Goal: Transaction & Acquisition: Purchase product/service

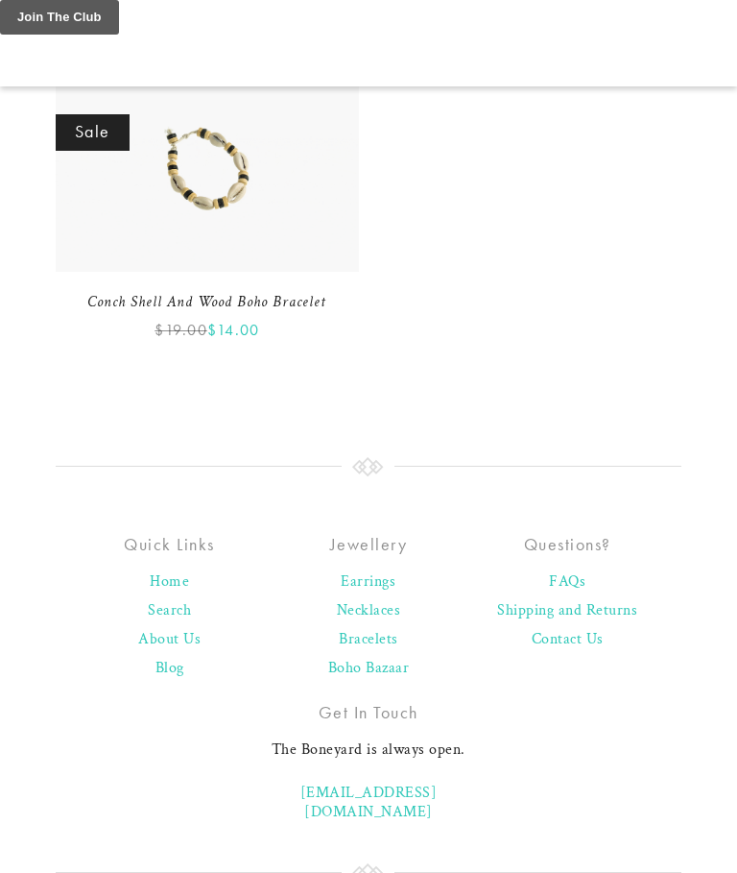
scroll to position [4214, 0]
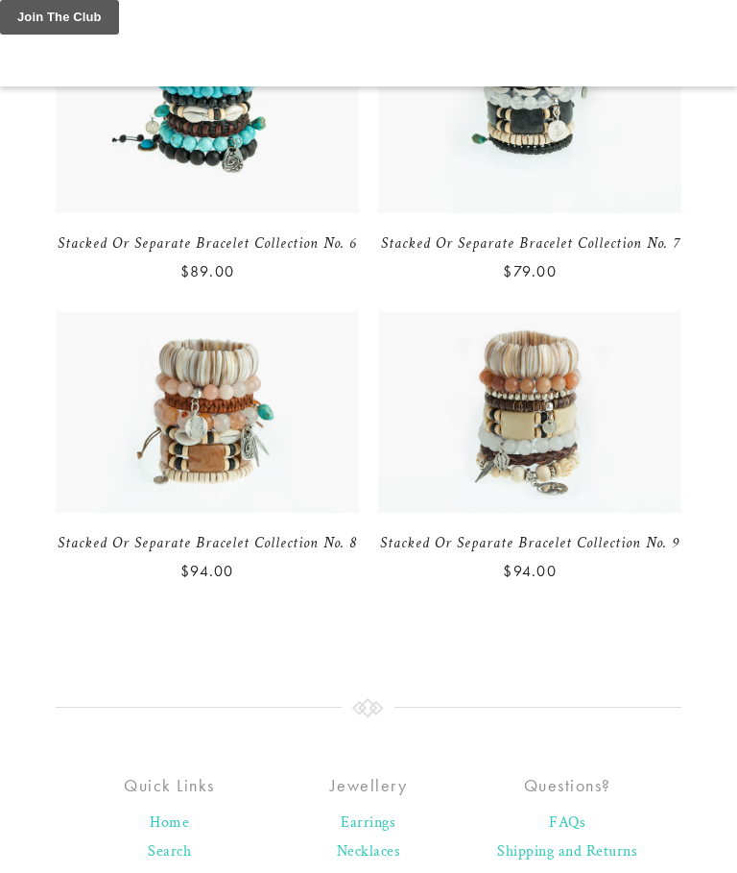
scroll to position [5381, 0]
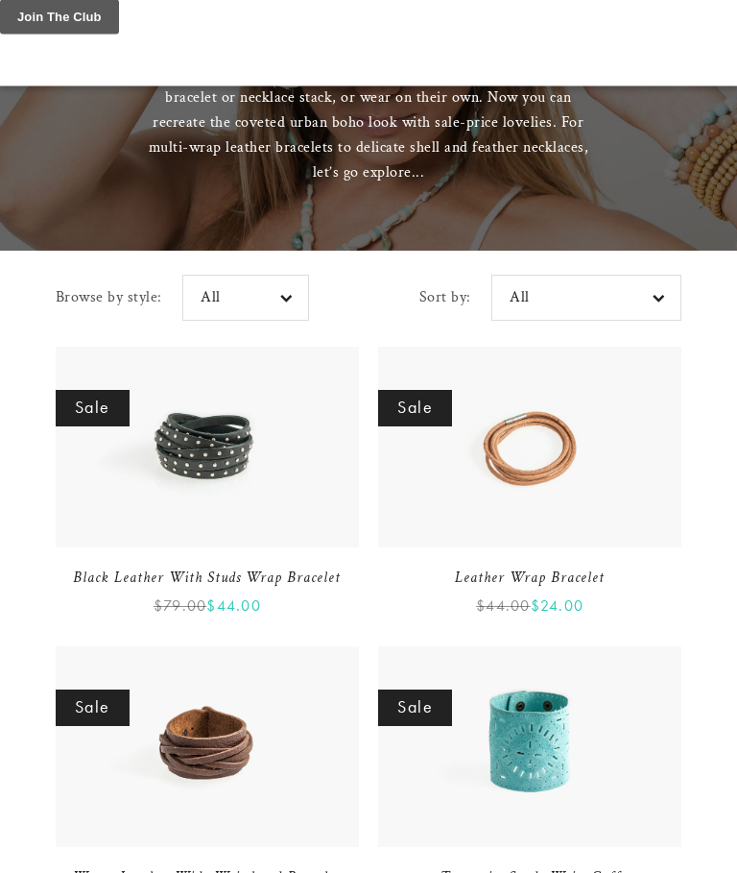
scroll to position [277, 0]
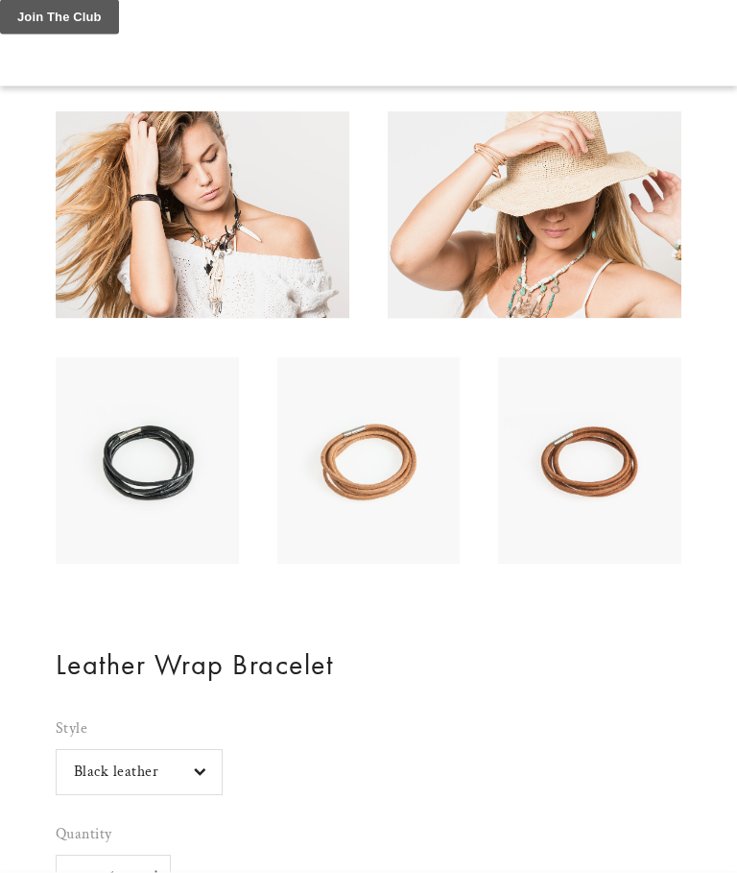
scroll to position [508, 0]
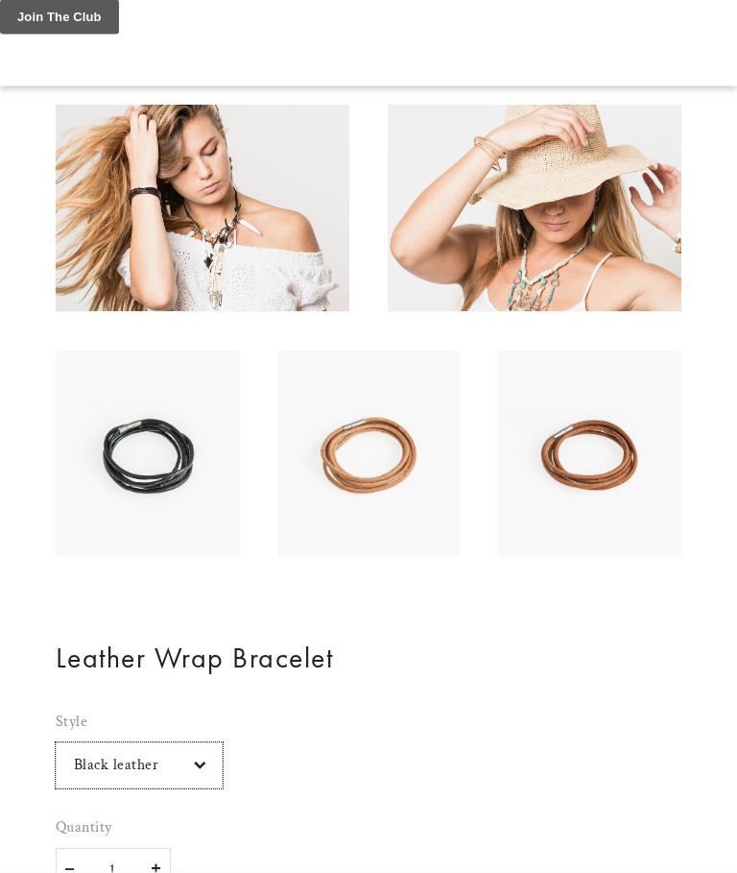
click at [207, 768] on select "Black leather Natural leather Tan leather" at bounding box center [139, 766] width 167 height 46
select select "Natural leather"
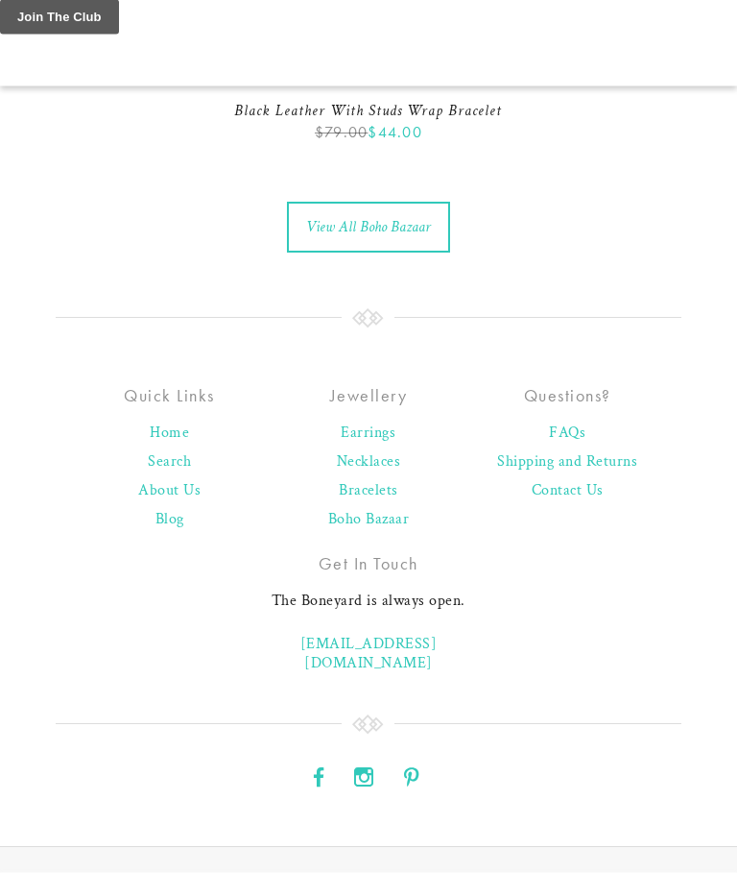
scroll to position [2885, 0]
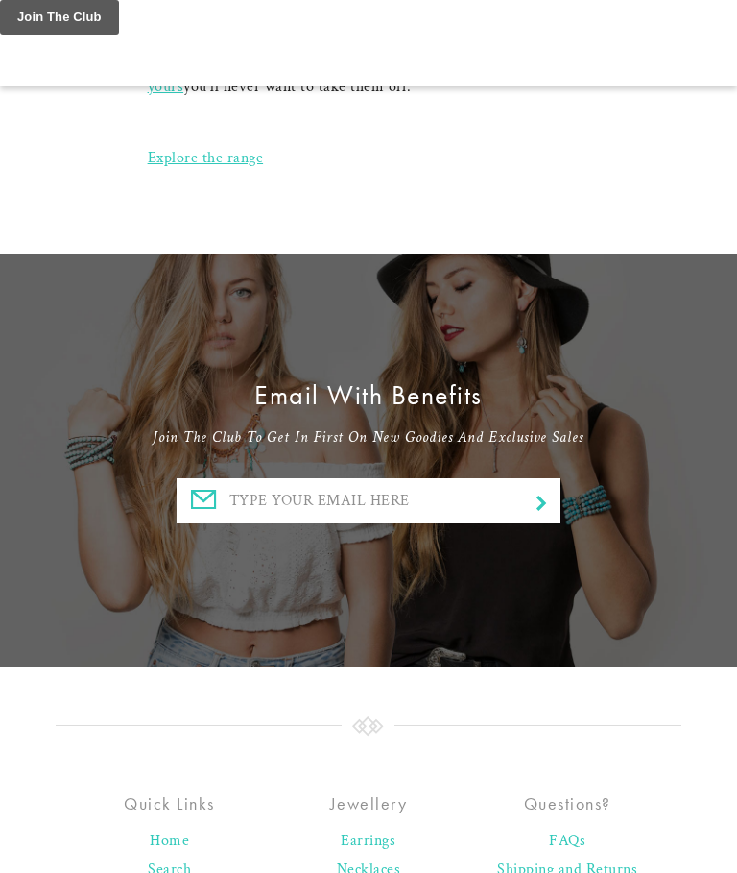
scroll to position [2383, 0]
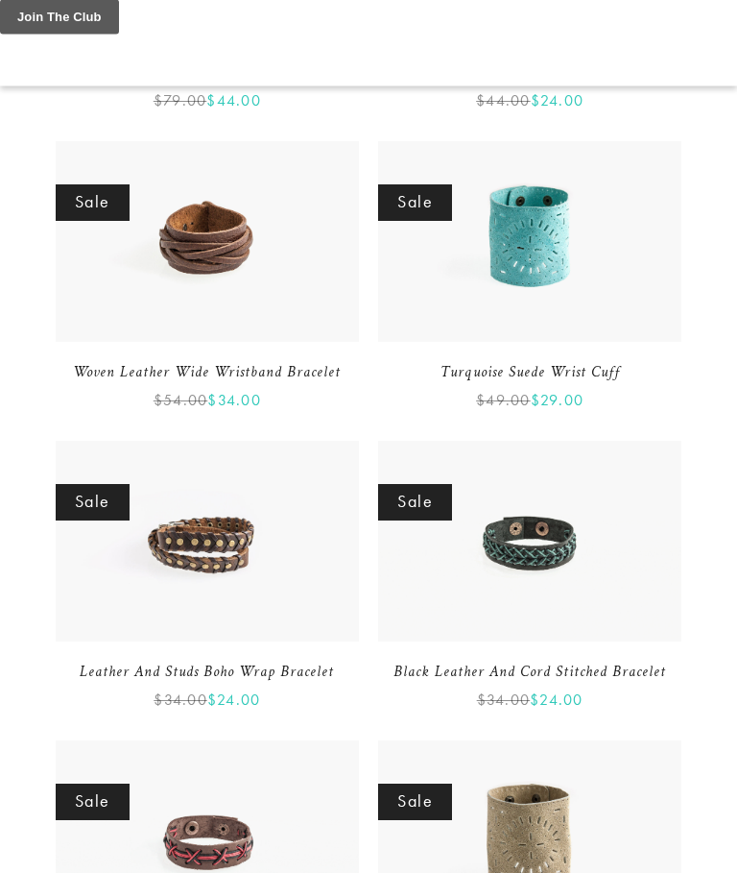
scroll to position [782, 0]
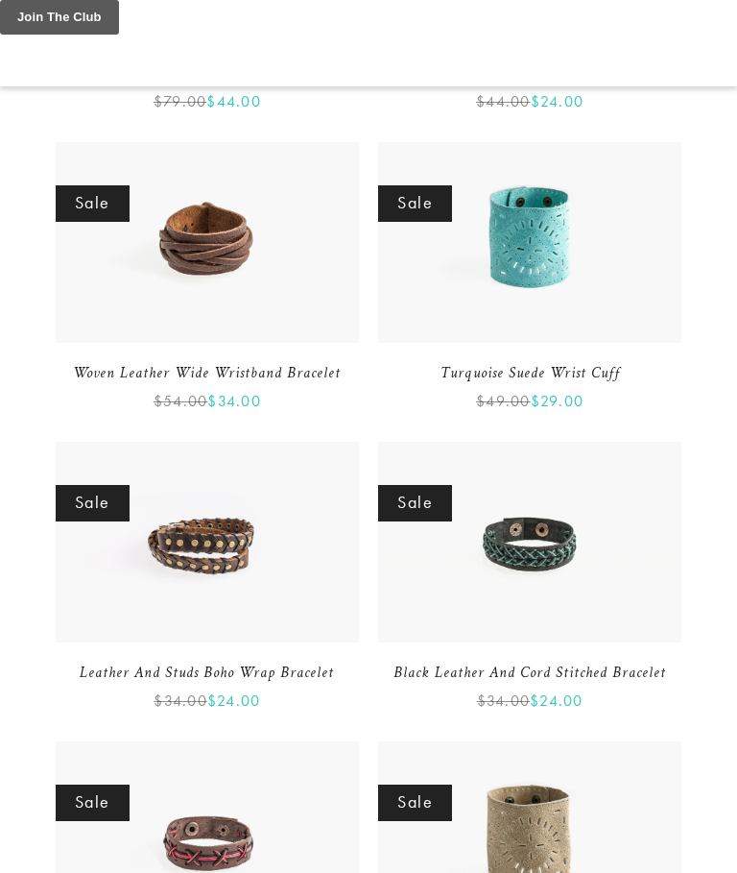
click at [269, 609] on link "Sale" at bounding box center [207, 542] width 303 height 201
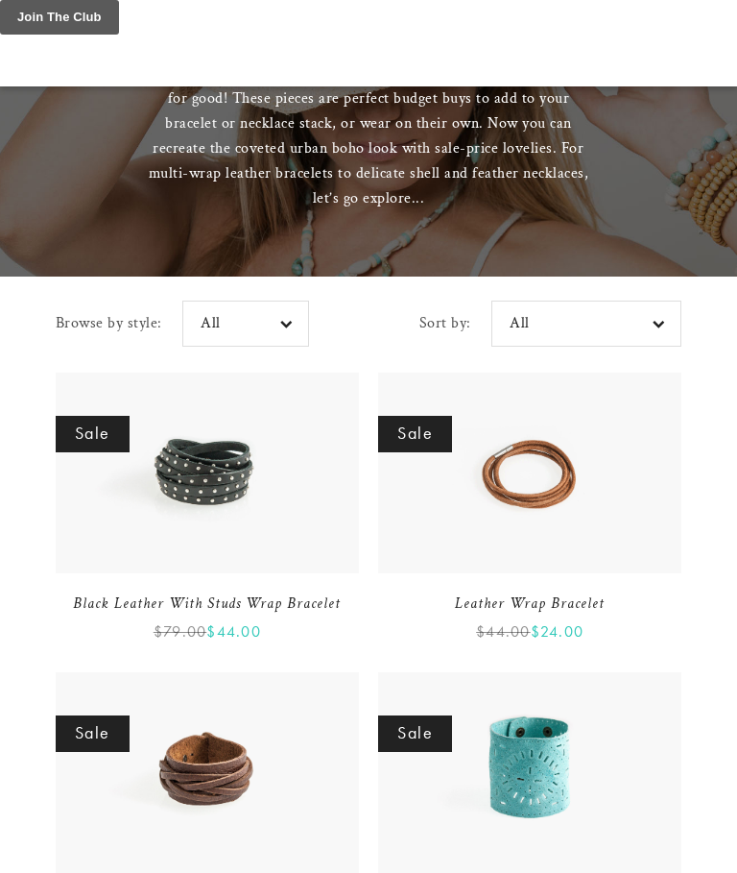
scroll to position [213, 0]
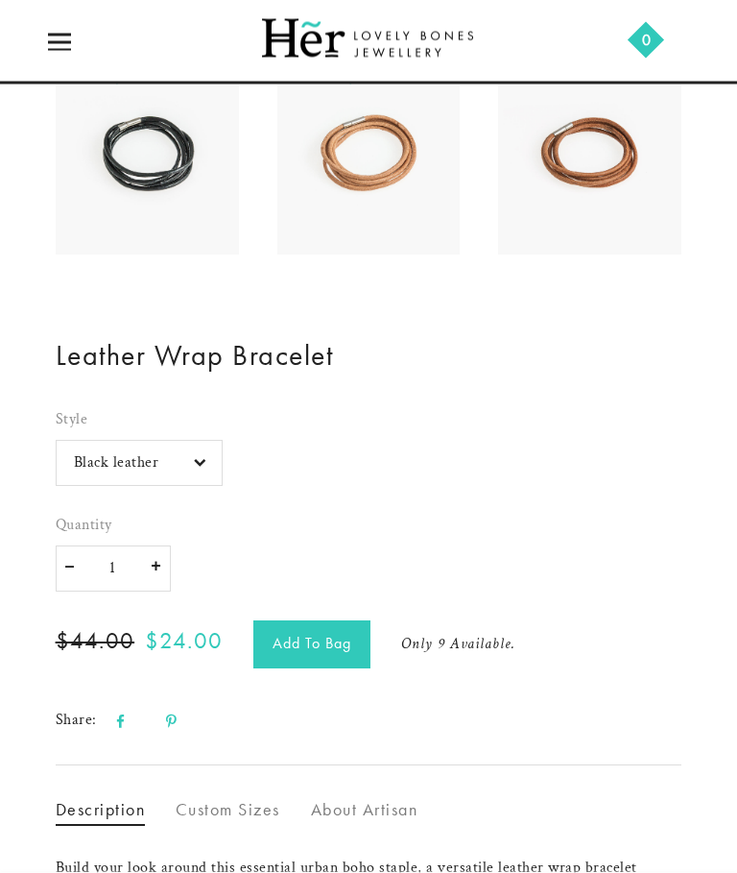
scroll to position [649, 0]
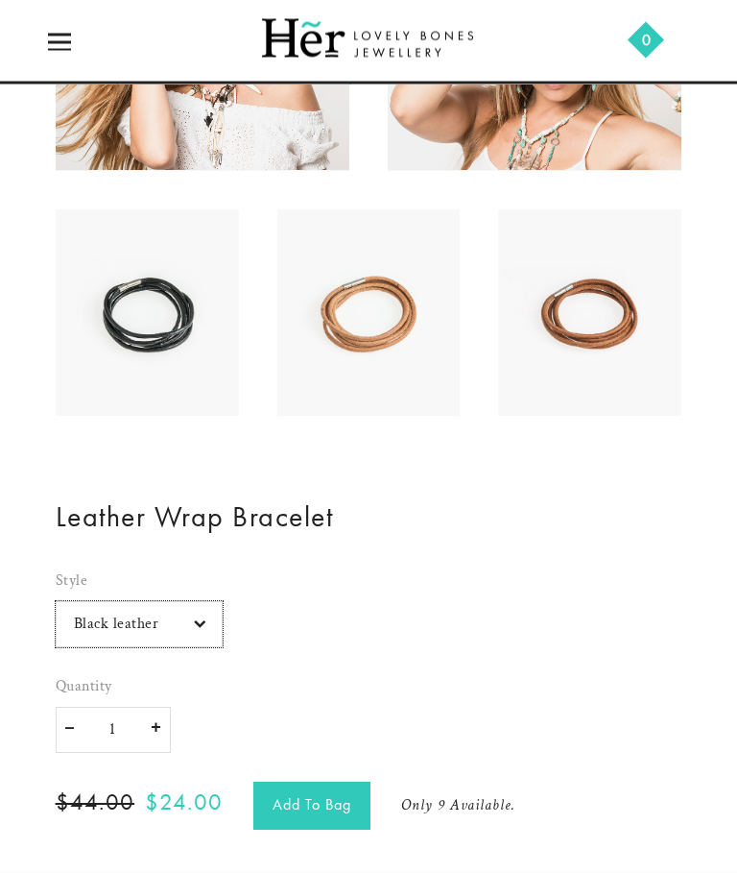
click at [215, 631] on select "Black leather Natural leather Tan leather" at bounding box center [139, 625] width 167 height 46
select select "Natural leather"
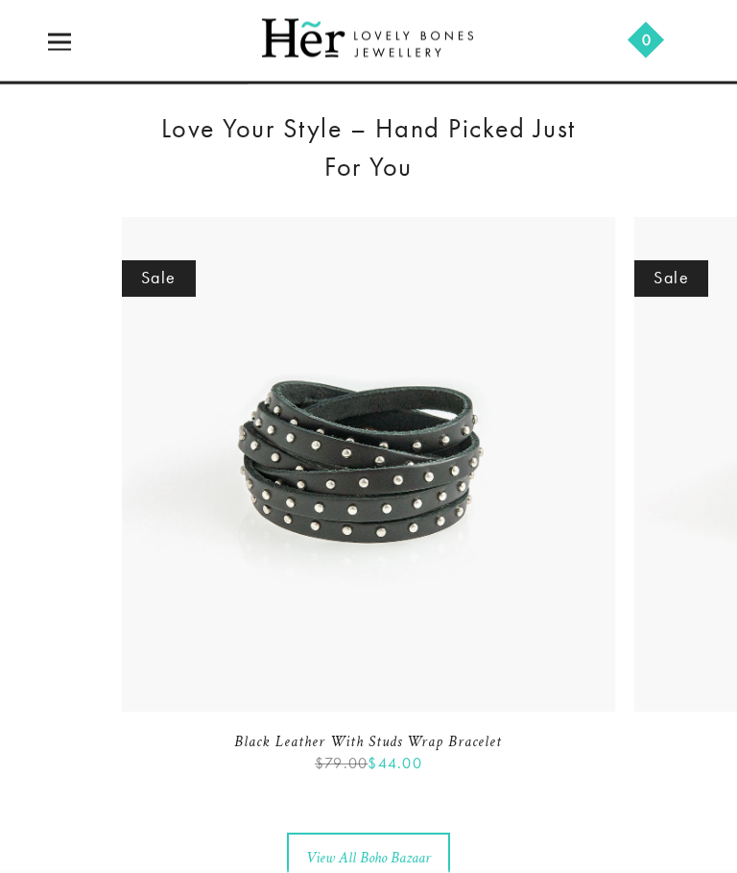
scroll to position [2235, 0]
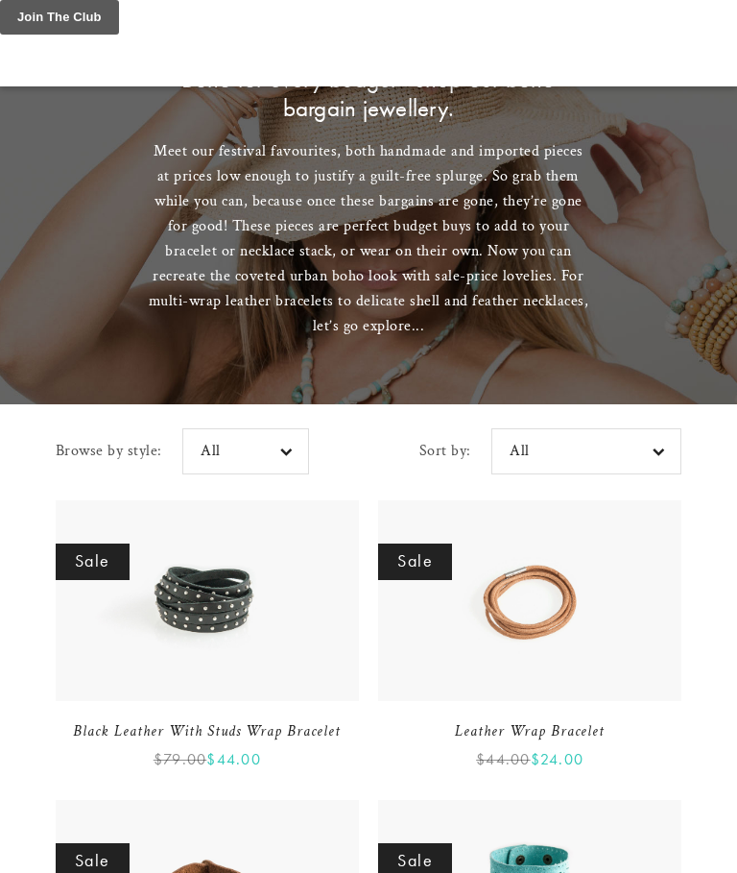
scroll to position [122, 0]
